Goal: Transaction & Acquisition: Purchase product/service

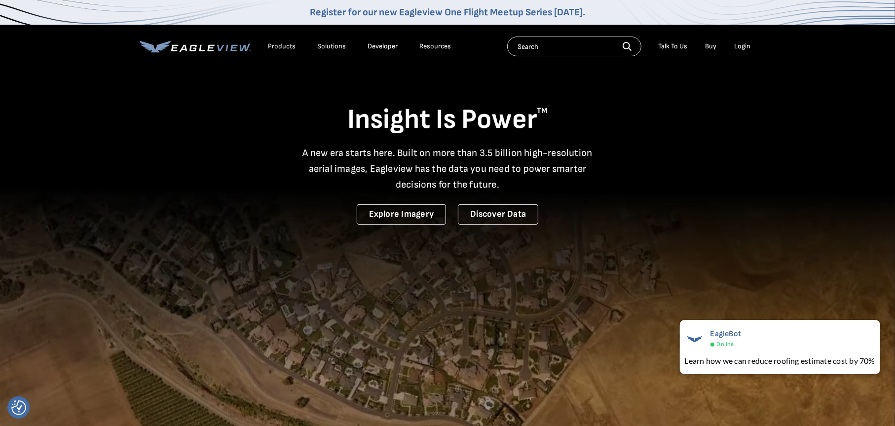
click at [739, 47] on div "Login" at bounding box center [742, 46] width 16 height 9
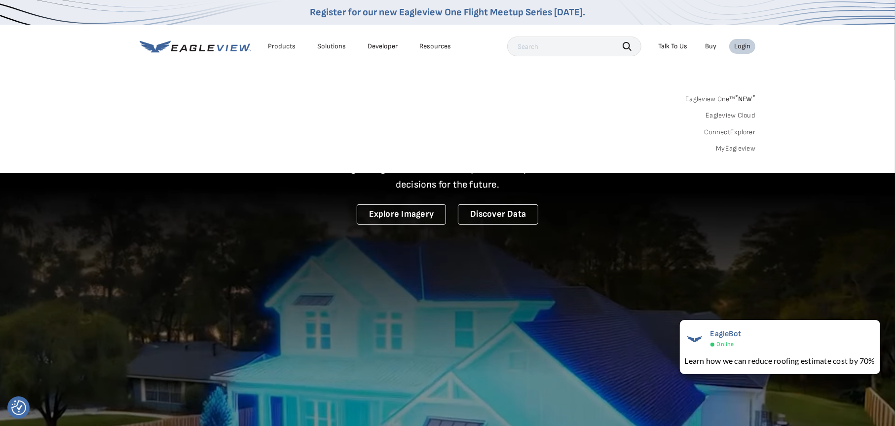
click at [726, 151] on link "MyEagleview" at bounding box center [735, 148] width 39 height 9
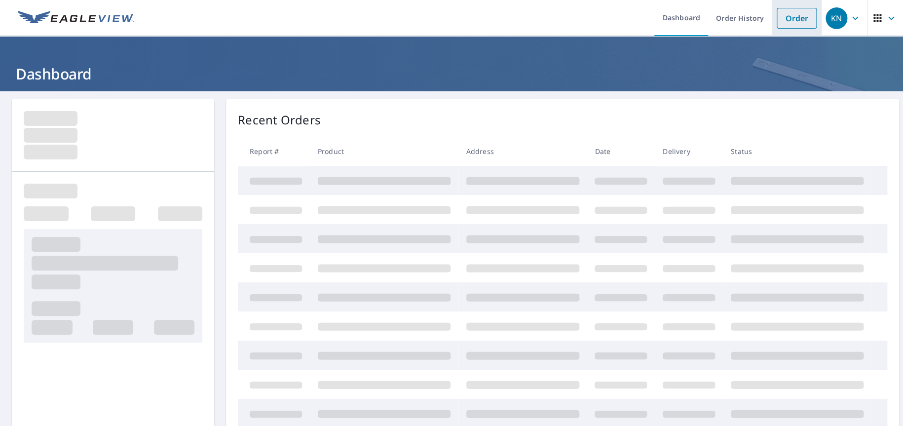
click at [794, 5] on li "Order" at bounding box center [797, 18] width 50 height 36
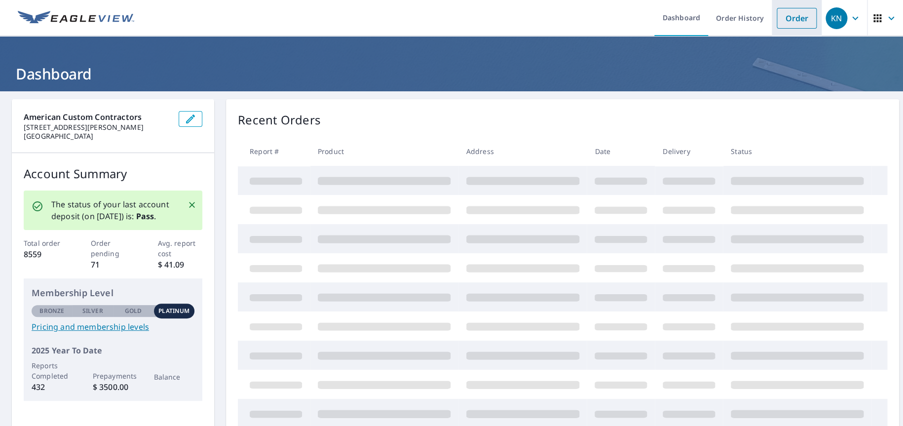
click at [795, 13] on link "Order" at bounding box center [797, 18] width 40 height 21
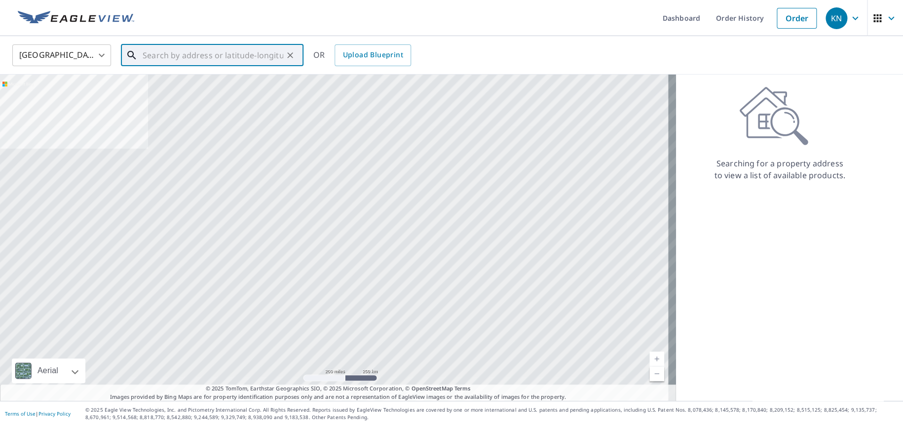
click at [228, 47] on input "text" at bounding box center [213, 55] width 141 height 28
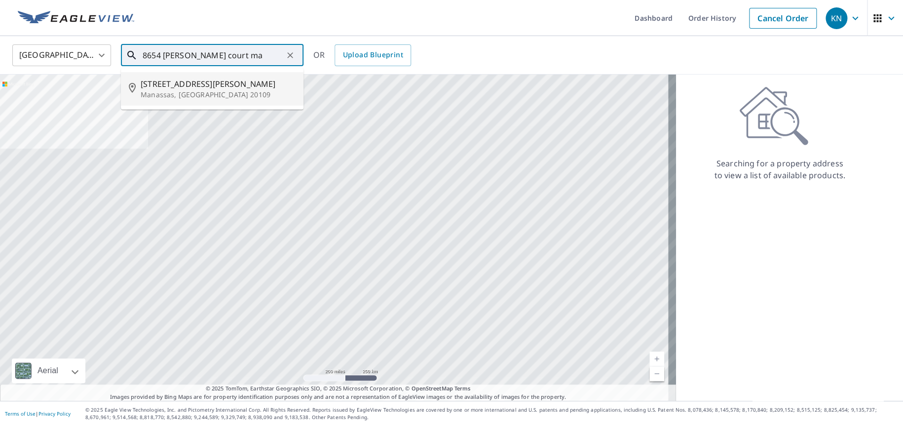
click at [233, 86] on span "8654 Ruffin Ct" at bounding box center [218, 84] width 155 height 12
type input "8654 Ruffin Ct Manassas, VA 20109"
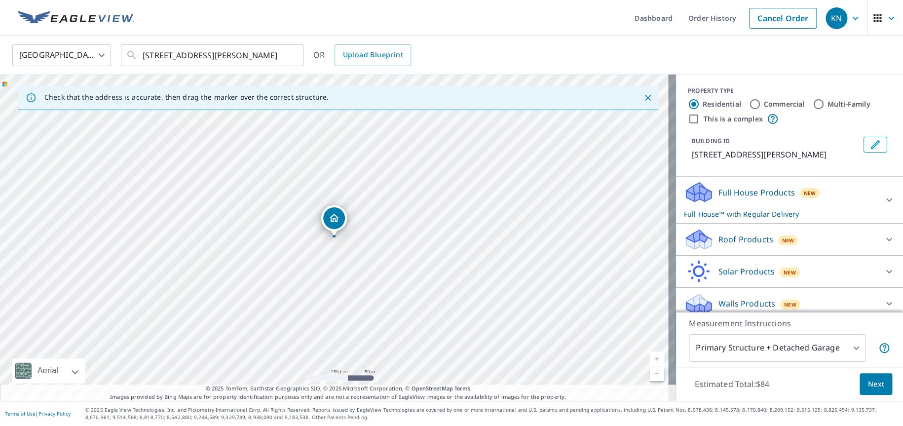
click at [730, 243] on p "Roof Products" at bounding box center [745, 239] width 55 height 12
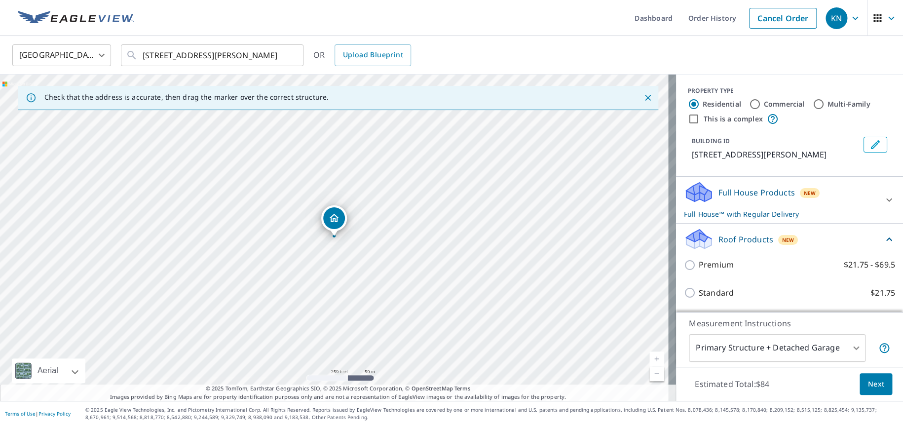
click at [740, 185] on div "Full House Products New Full House™ with Regular Delivery" at bounding box center [780, 200] width 193 height 38
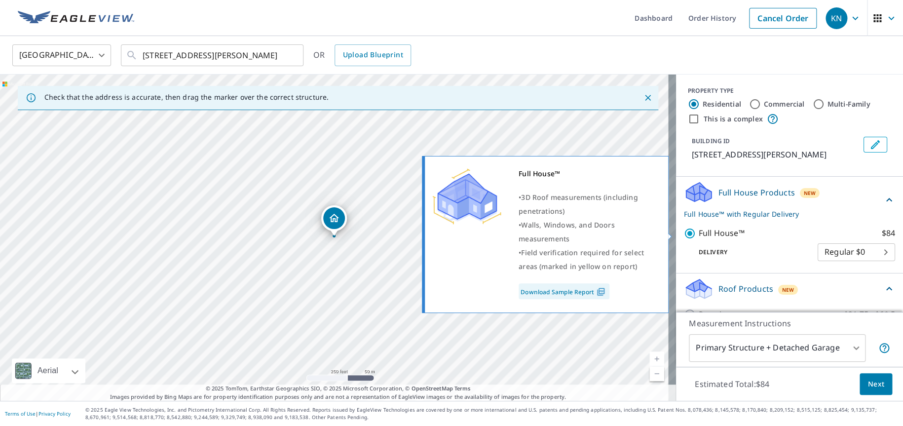
click at [718, 231] on p "Full House™" at bounding box center [722, 233] width 46 height 12
click at [699, 231] on input "Full House™ $84" at bounding box center [691, 233] width 15 height 12
checkbox input "false"
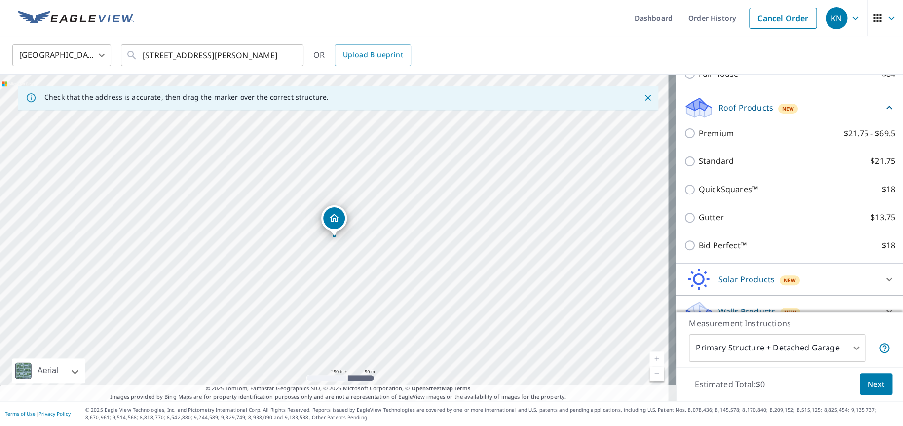
scroll to position [148, 0]
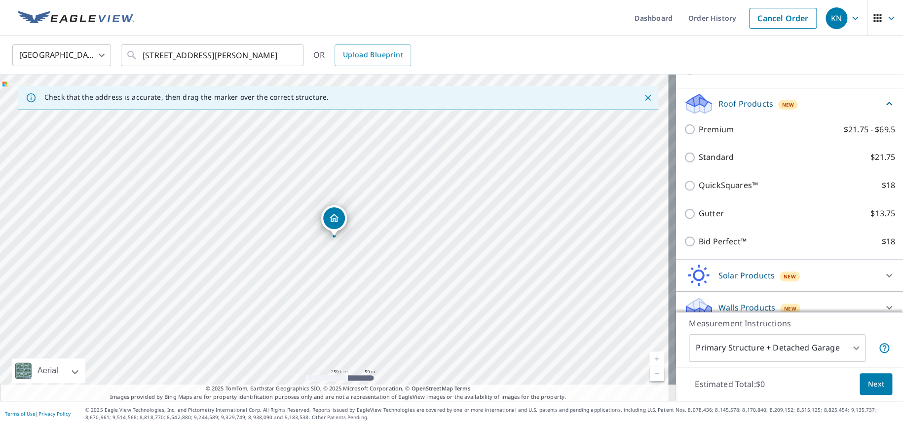
click at [715, 129] on p "Premium" at bounding box center [716, 129] width 35 height 12
click at [699, 129] on input "Premium $21.75 - $69.5" at bounding box center [691, 129] width 15 height 12
checkbox input "true"
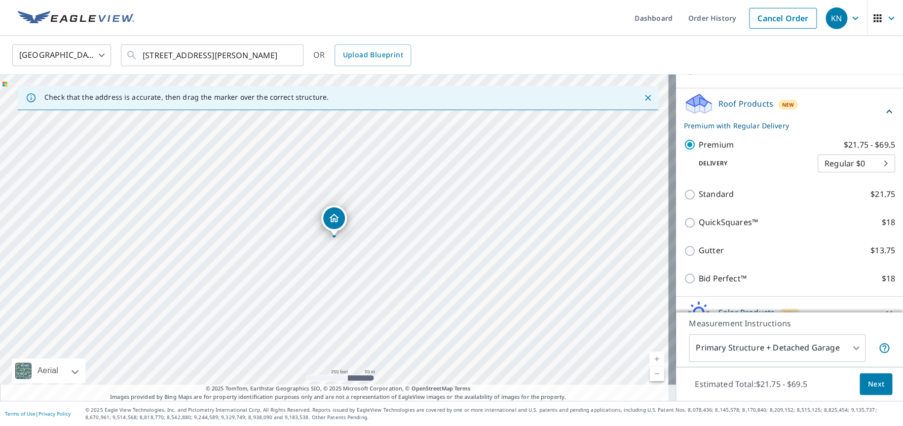
click at [840, 167] on body "KN KN Dashboard Order History Cancel Order KN United States US ​ 8654 Ruffin Ct…" at bounding box center [451, 213] width 903 height 426
click at [844, 198] on li "3 Hour $31.75" at bounding box center [840, 199] width 77 height 18
type input "7"
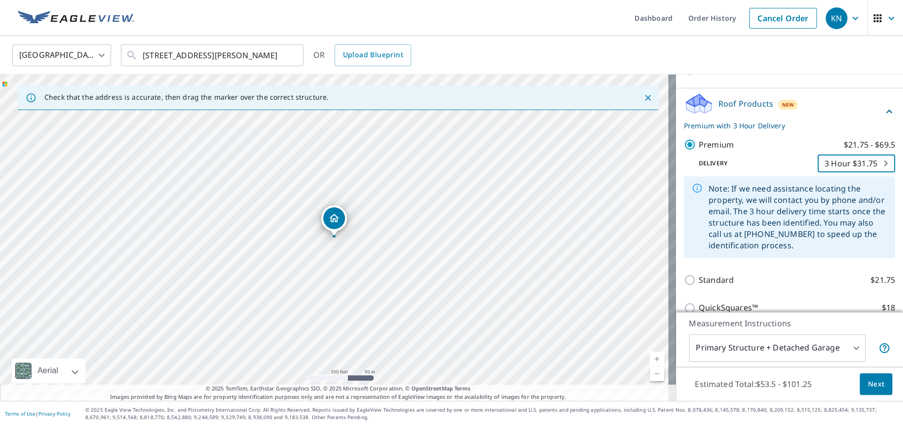
click at [868, 389] on span "Next" at bounding box center [876, 384] width 17 height 12
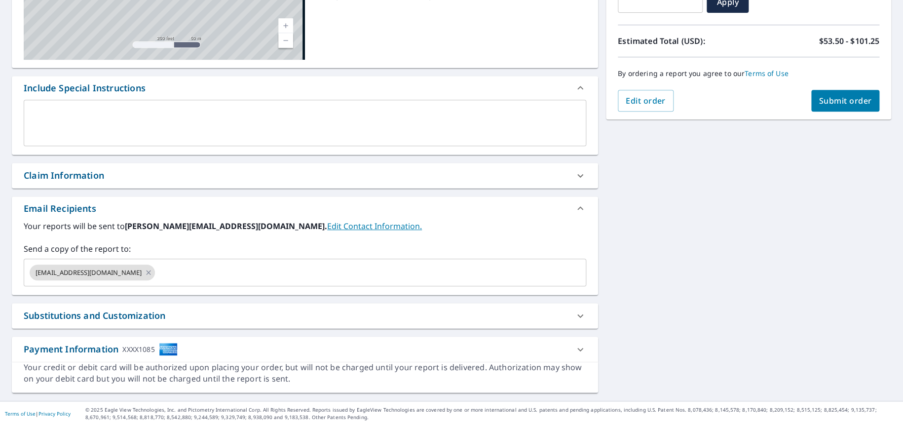
scroll to position [195, 0]
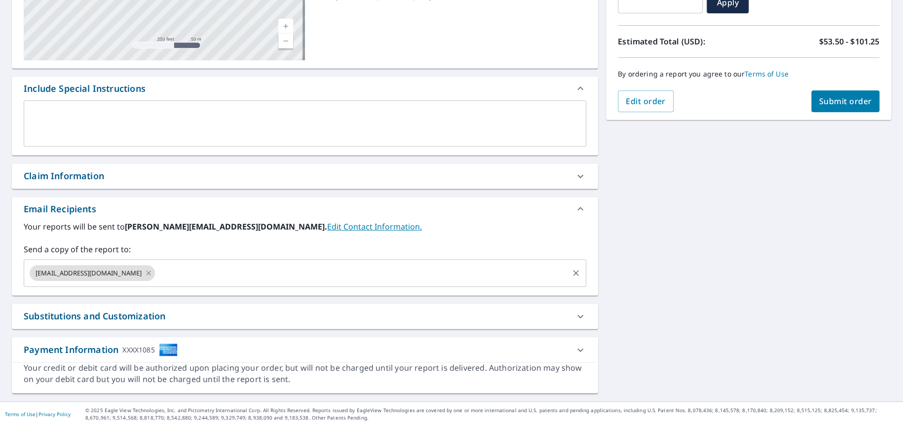
click at [152, 272] on icon at bounding box center [149, 272] width 8 height 11
click at [851, 102] on span "Submit order" at bounding box center [845, 101] width 53 height 11
checkbox input "true"
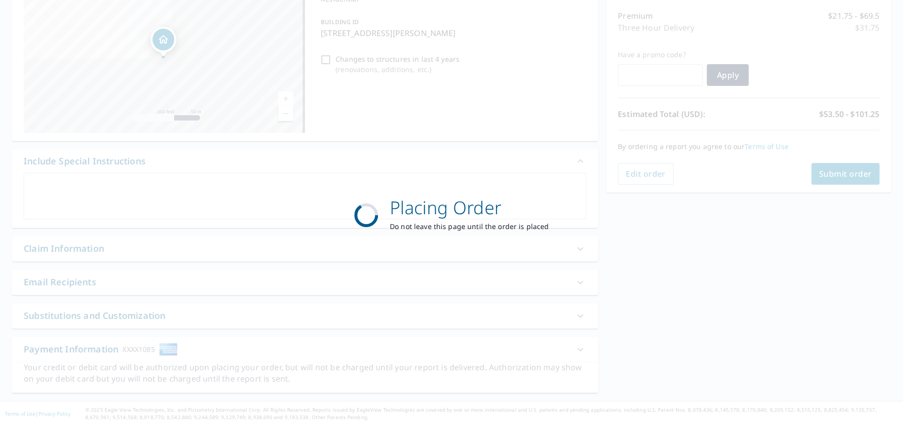
scroll to position [122, 0]
